Goal: Information Seeking & Learning: Find specific fact

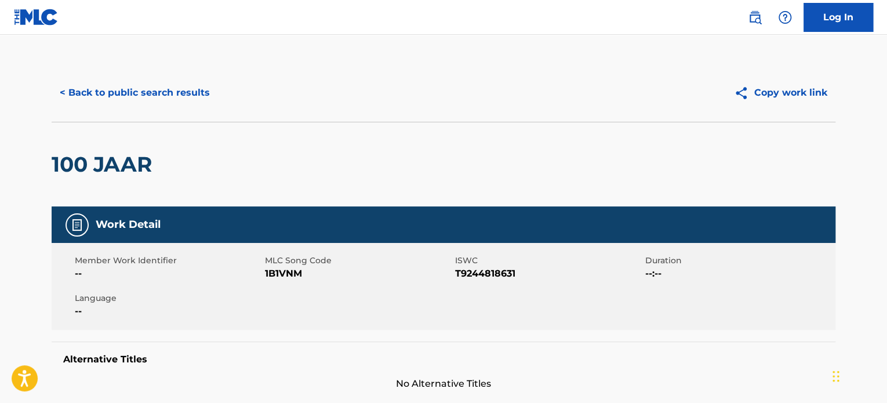
click at [107, 89] on button "< Back to public search results" at bounding box center [135, 92] width 166 height 29
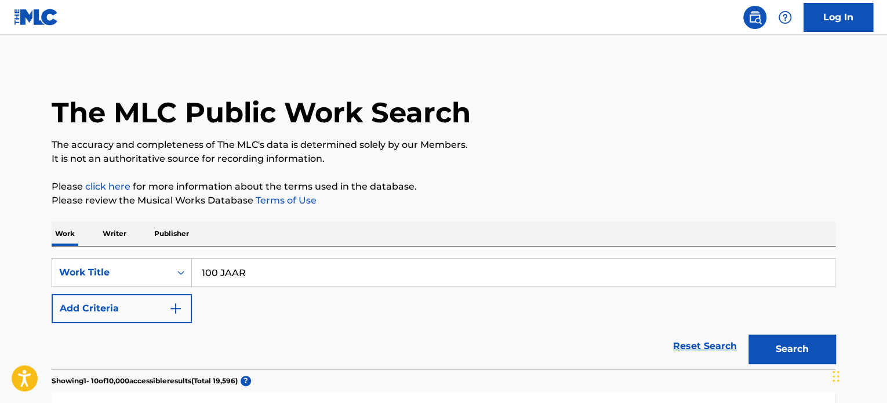
click at [171, 310] on img "Search Form" at bounding box center [176, 308] width 14 height 14
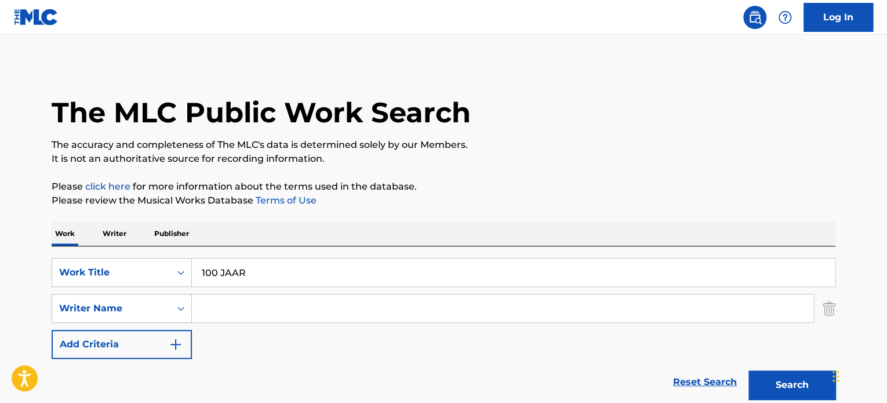
drag, startPoint x: 272, startPoint y: 270, endPoint x: 30, endPoint y: 264, distance: 241.8
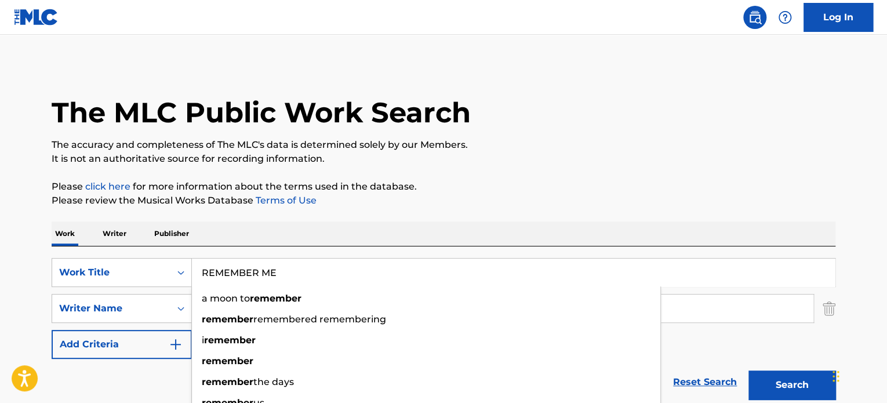
type input "REMEMBER ME"
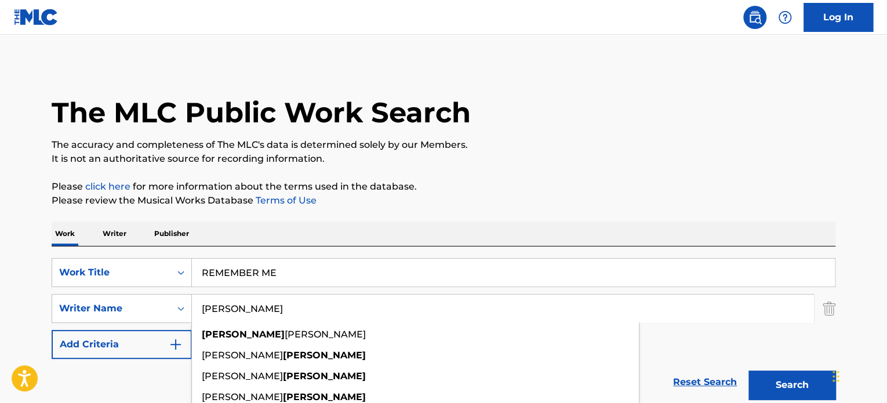
type input "[PERSON_NAME]"
click at [748, 370] on button "Search" at bounding box center [791, 384] width 87 height 29
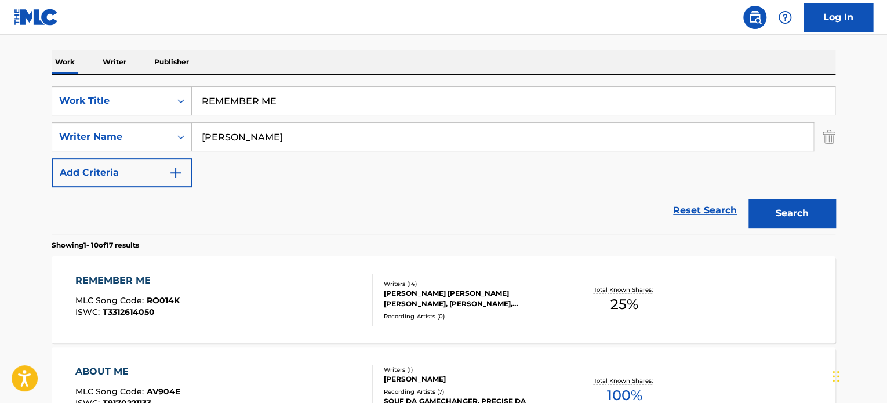
scroll to position [232, 0]
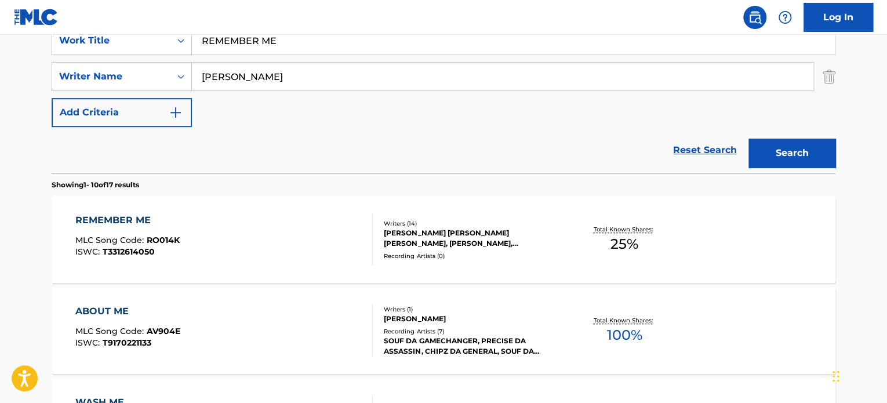
click at [256, 239] on div "REMEMBER ME MLC Song Code : RO014K ISWC : T3312614050" at bounding box center [224, 239] width 298 height 52
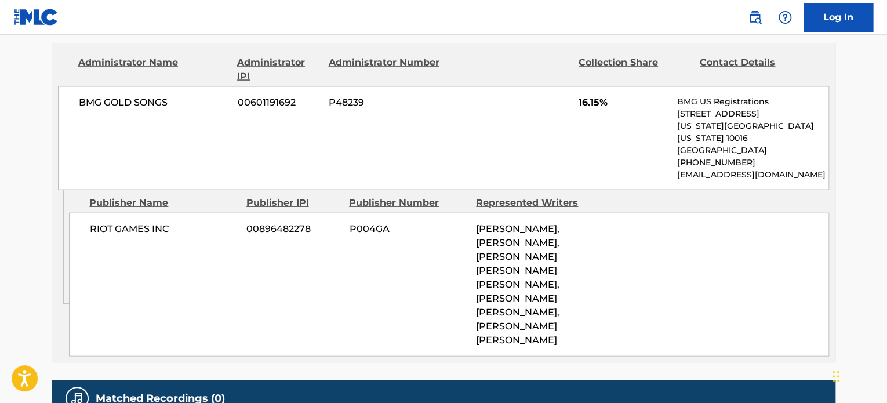
scroll to position [1151, 0]
